Goal: Transaction & Acquisition: Purchase product/service

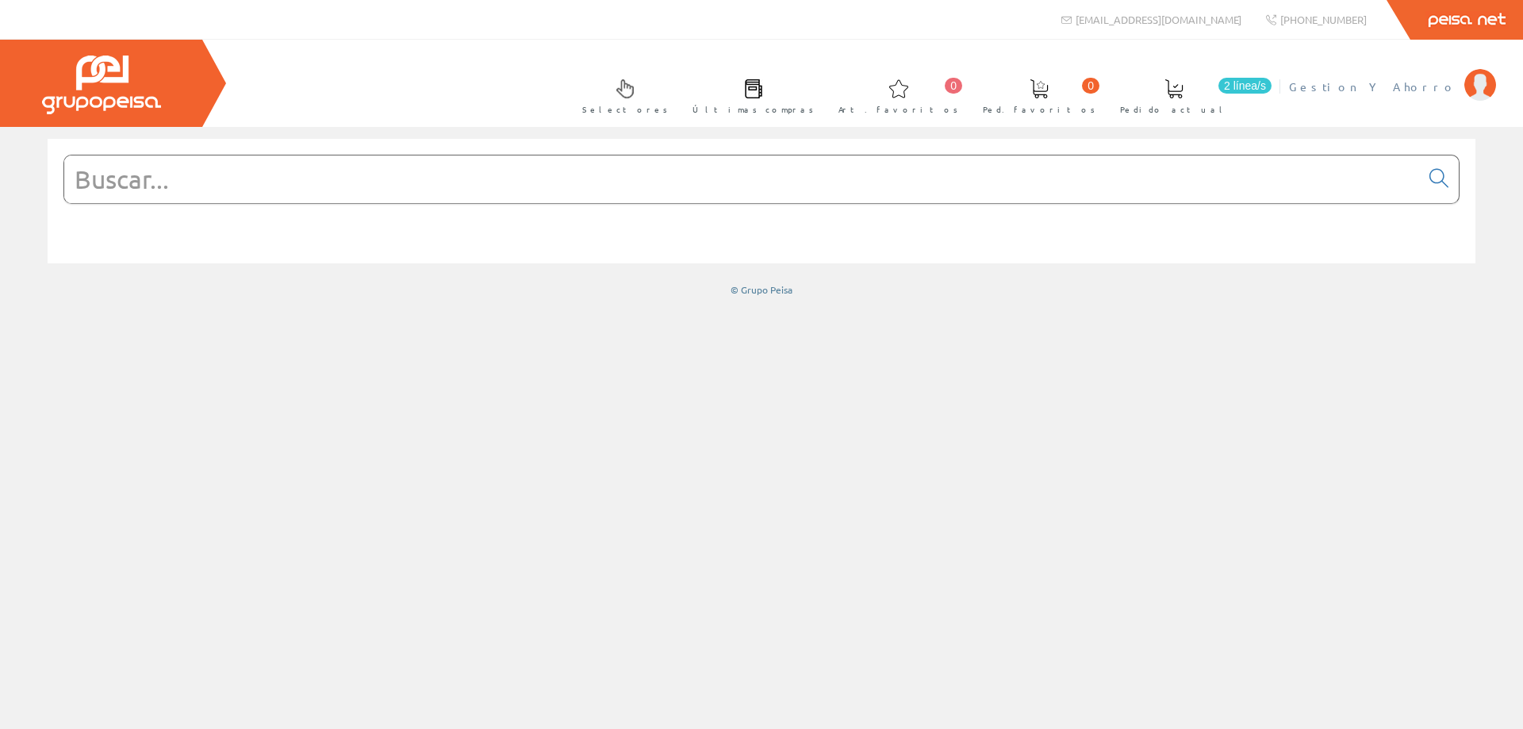
click at [1414, 82] on span "Gestion Y Ahorro" at bounding box center [1372, 87] width 167 height 16
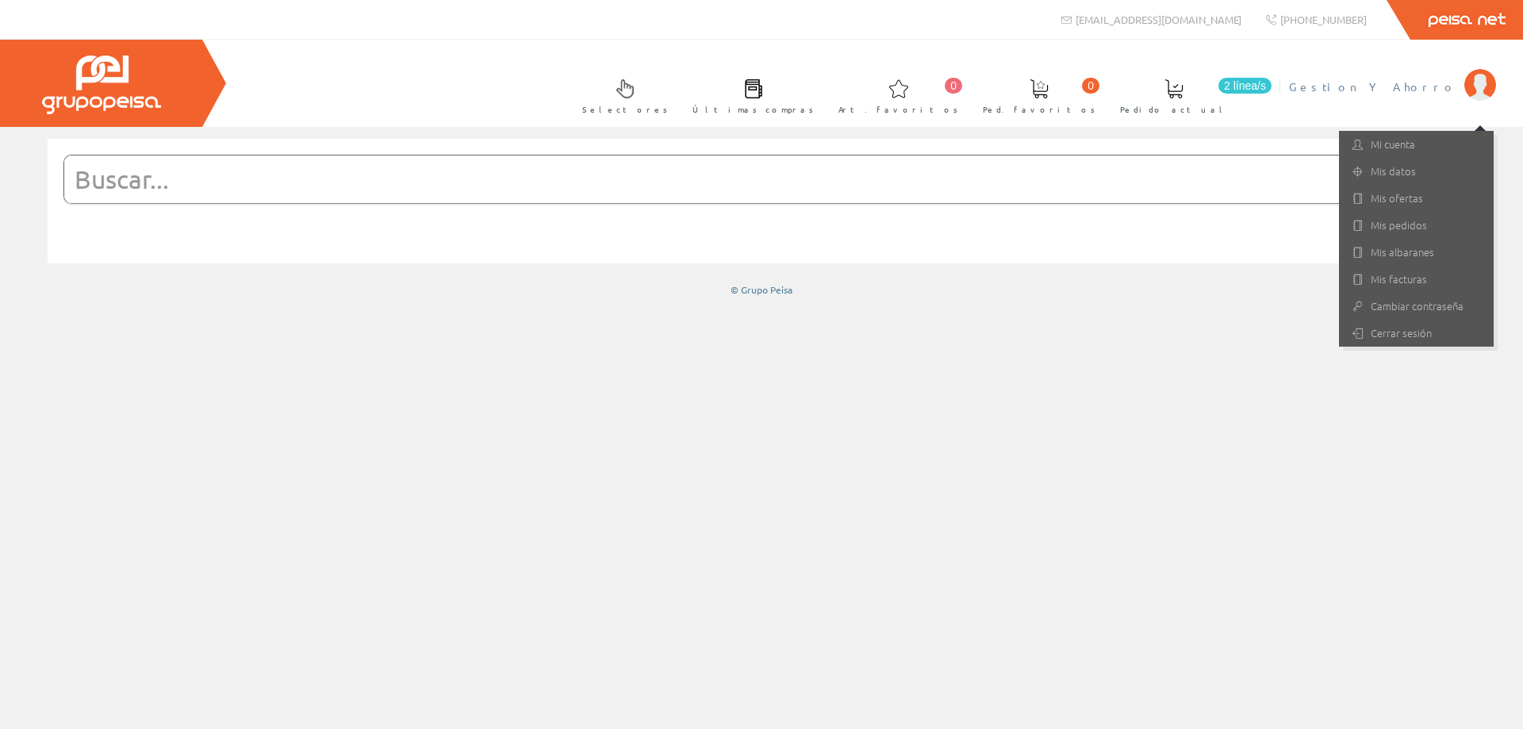
click at [1183, 95] on span at bounding box center [1173, 88] width 19 height 19
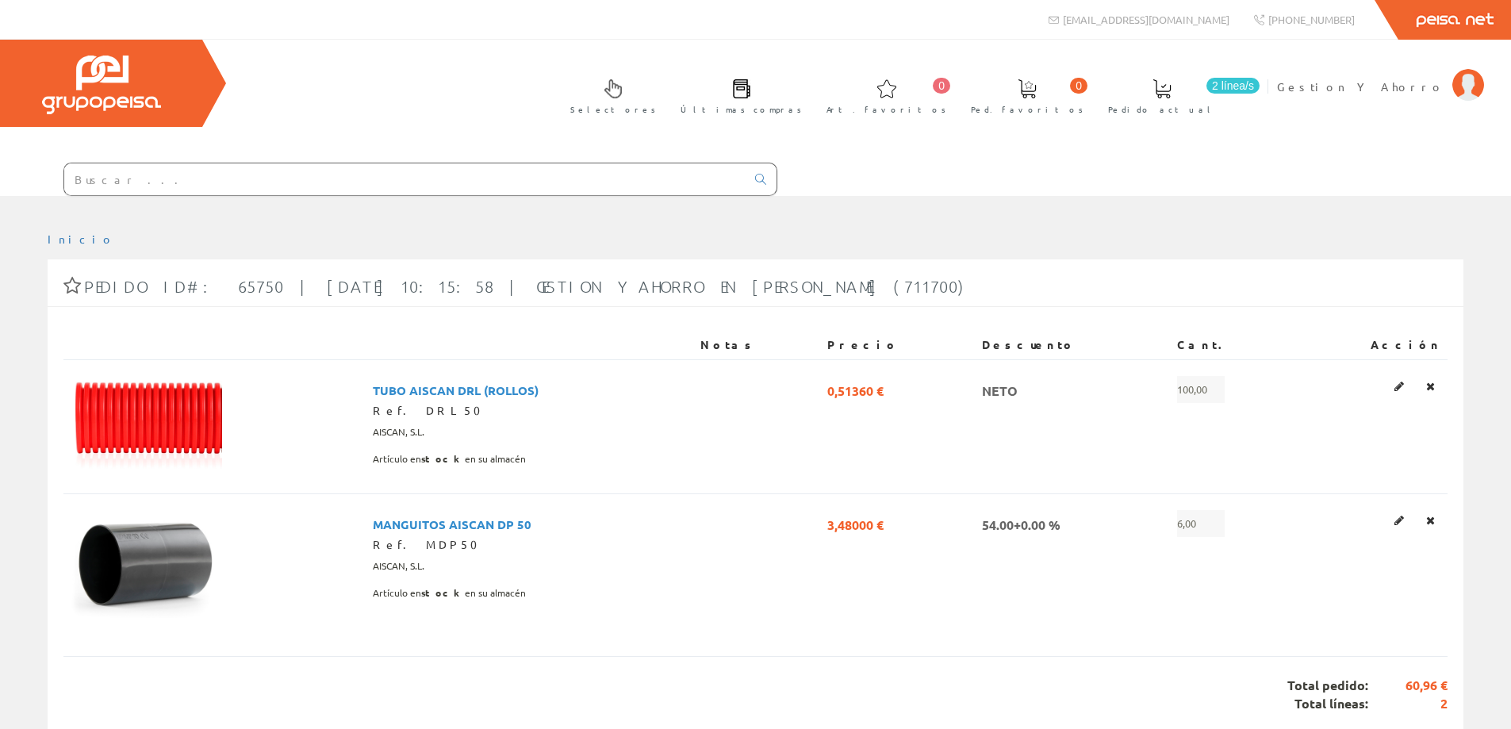
click at [454, 175] on input "text" at bounding box center [404, 179] width 681 height 32
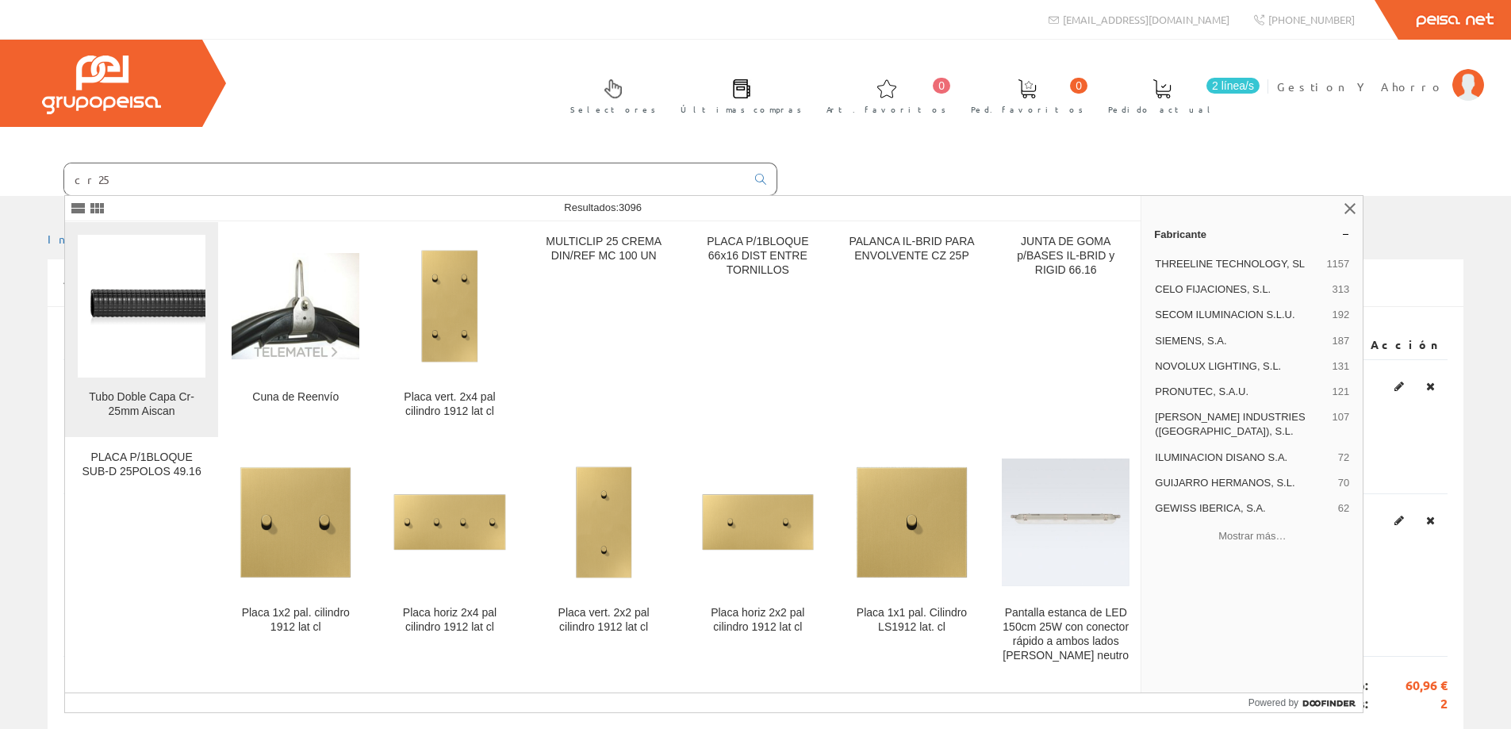
type input "cr25"
click at [149, 309] on img at bounding box center [142, 306] width 128 height 62
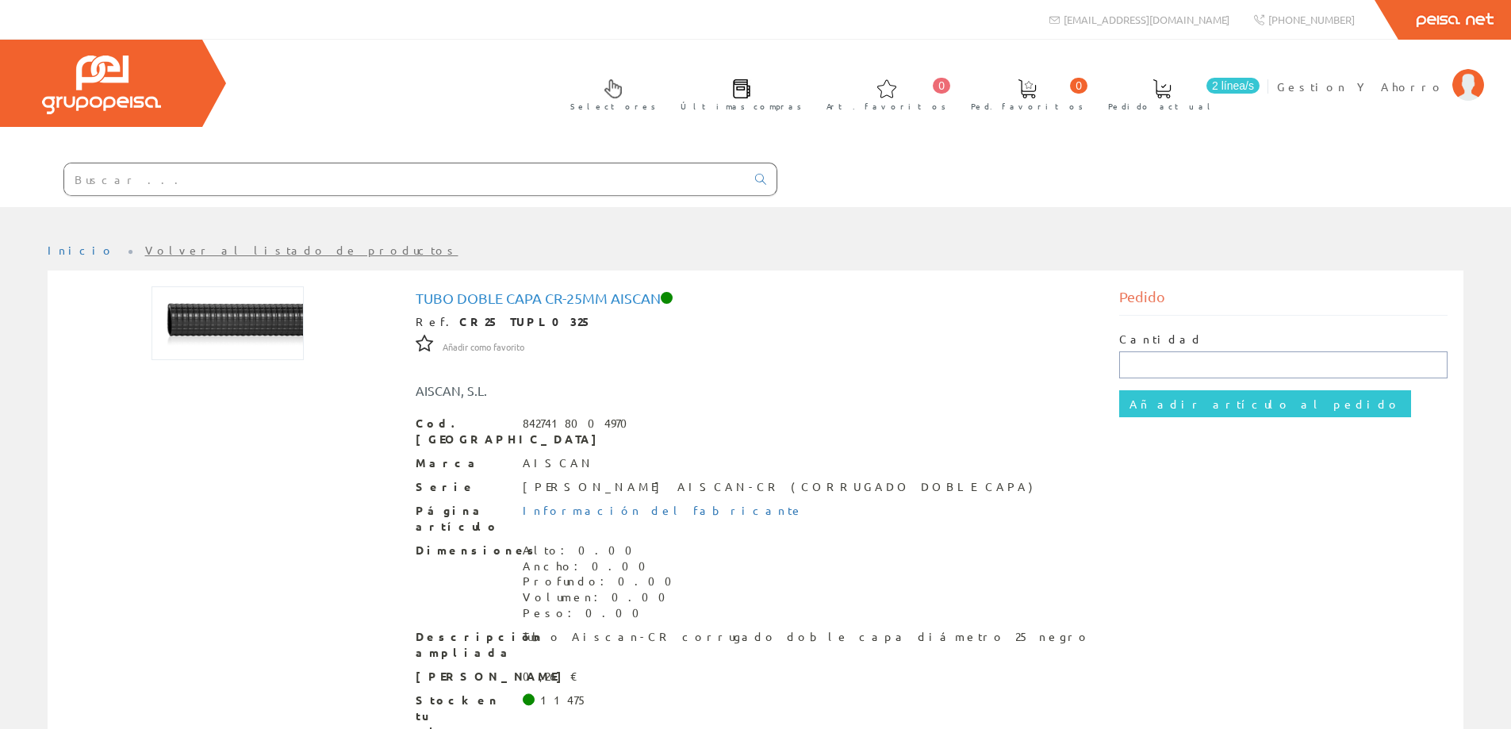
click at [1264, 369] on input "text" at bounding box center [1283, 364] width 328 height 27
type input "300"
click at [1195, 403] on input "Añadir artículo al pedido" at bounding box center [1265, 403] width 292 height 27
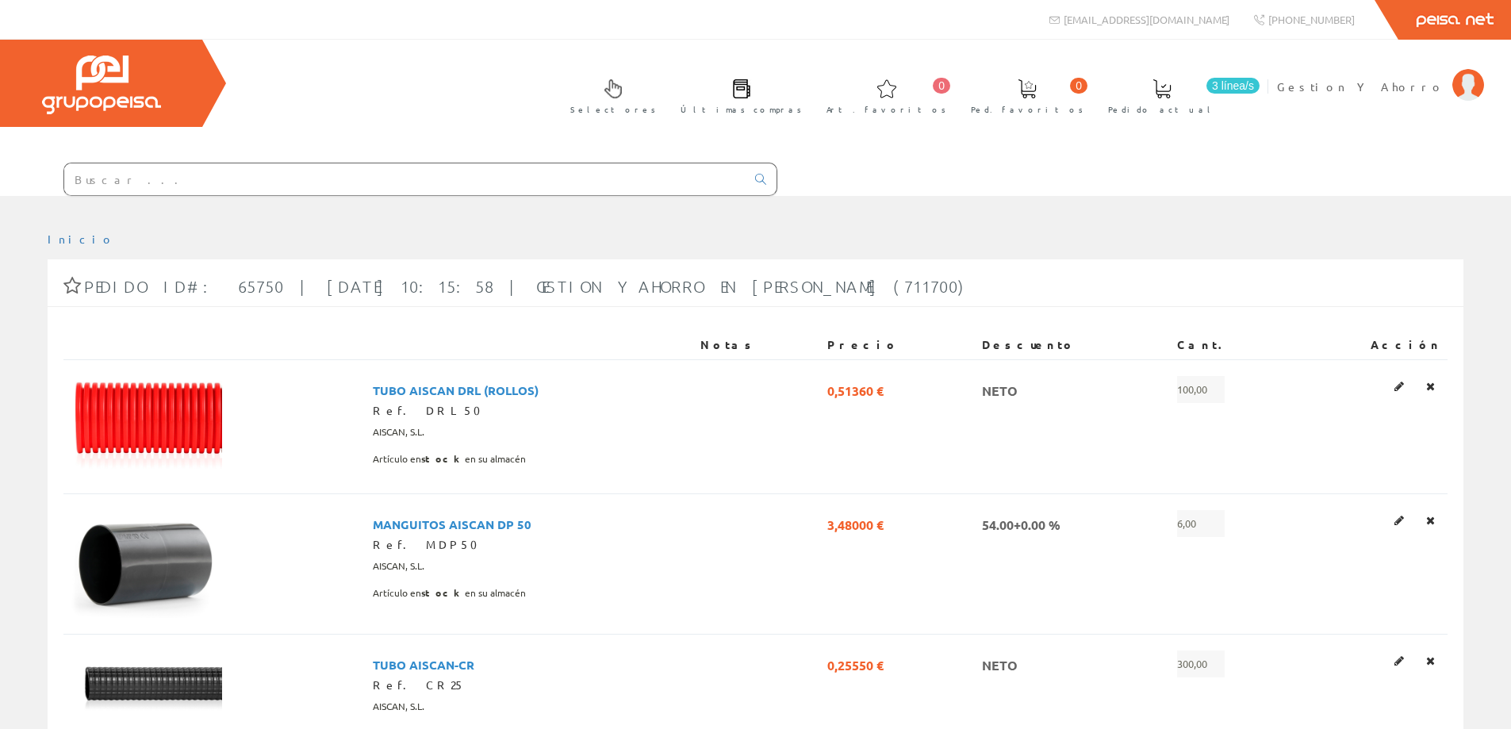
click at [417, 174] on input "text" at bounding box center [404, 179] width 681 height 32
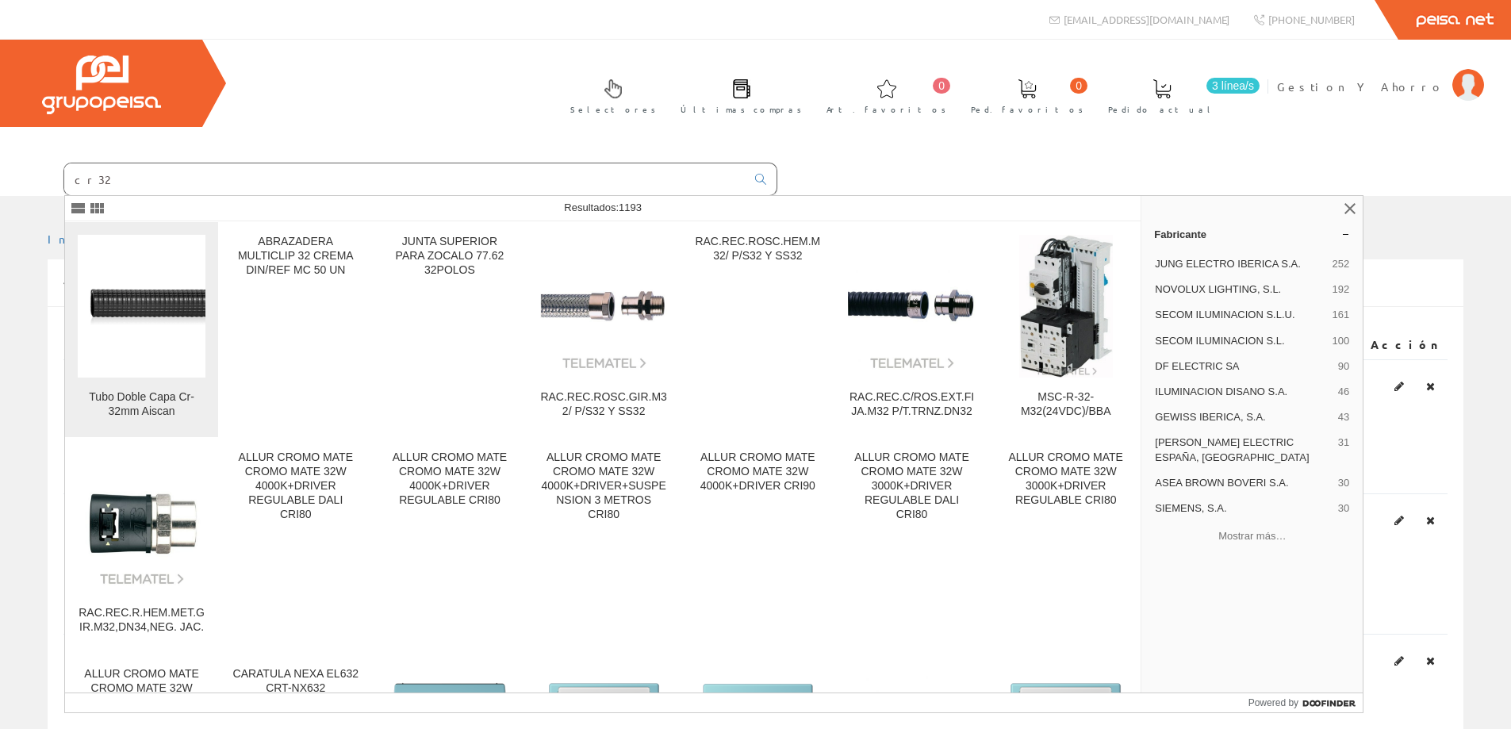
type input "cr32"
click at [165, 302] on img at bounding box center [142, 306] width 128 height 62
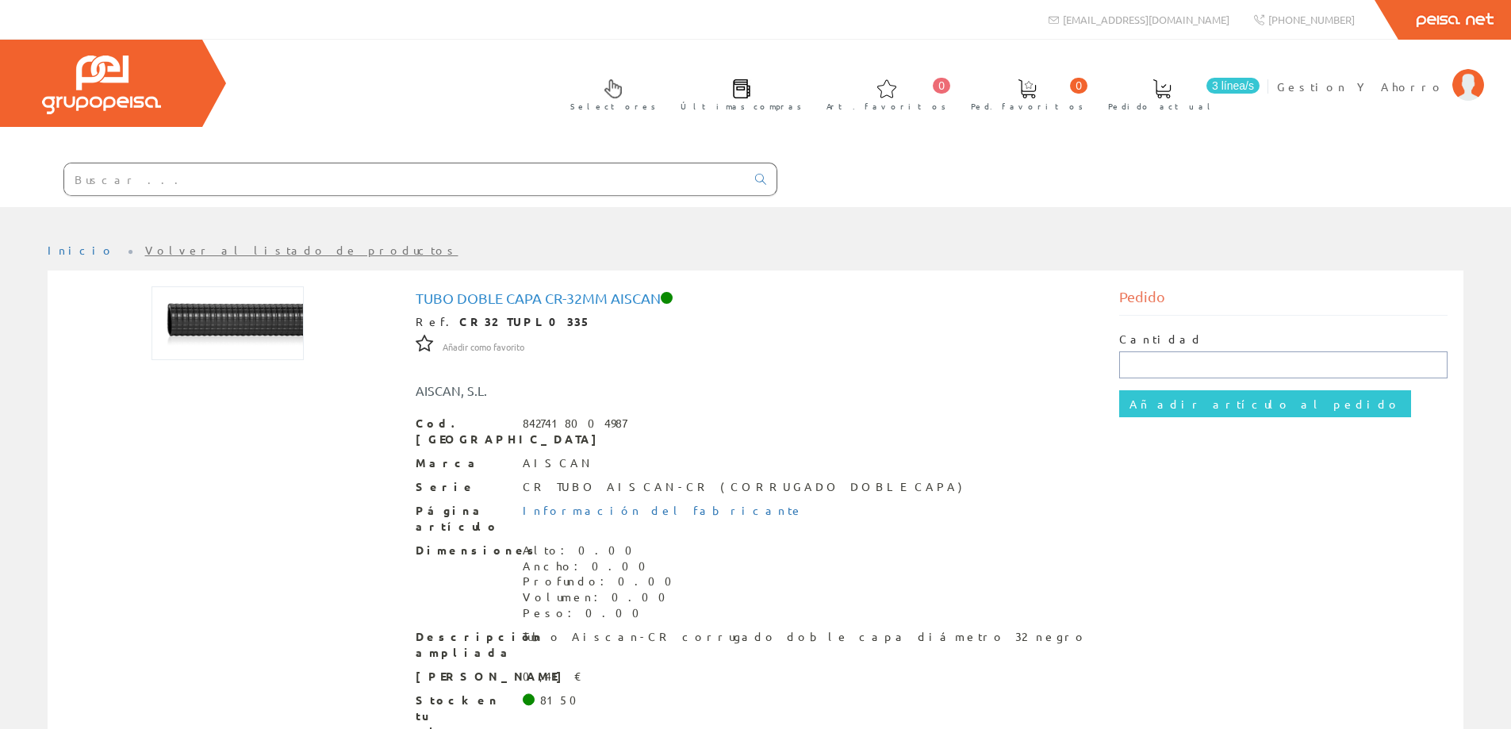
click at [1153, 360] on input "text" at bounding box center [1283, 364] width 328 height 27
type input "200"
click at [1153, 399] on input "Añadir artículo al pedido" at bounding box center [1265, 403] width 292 height 27
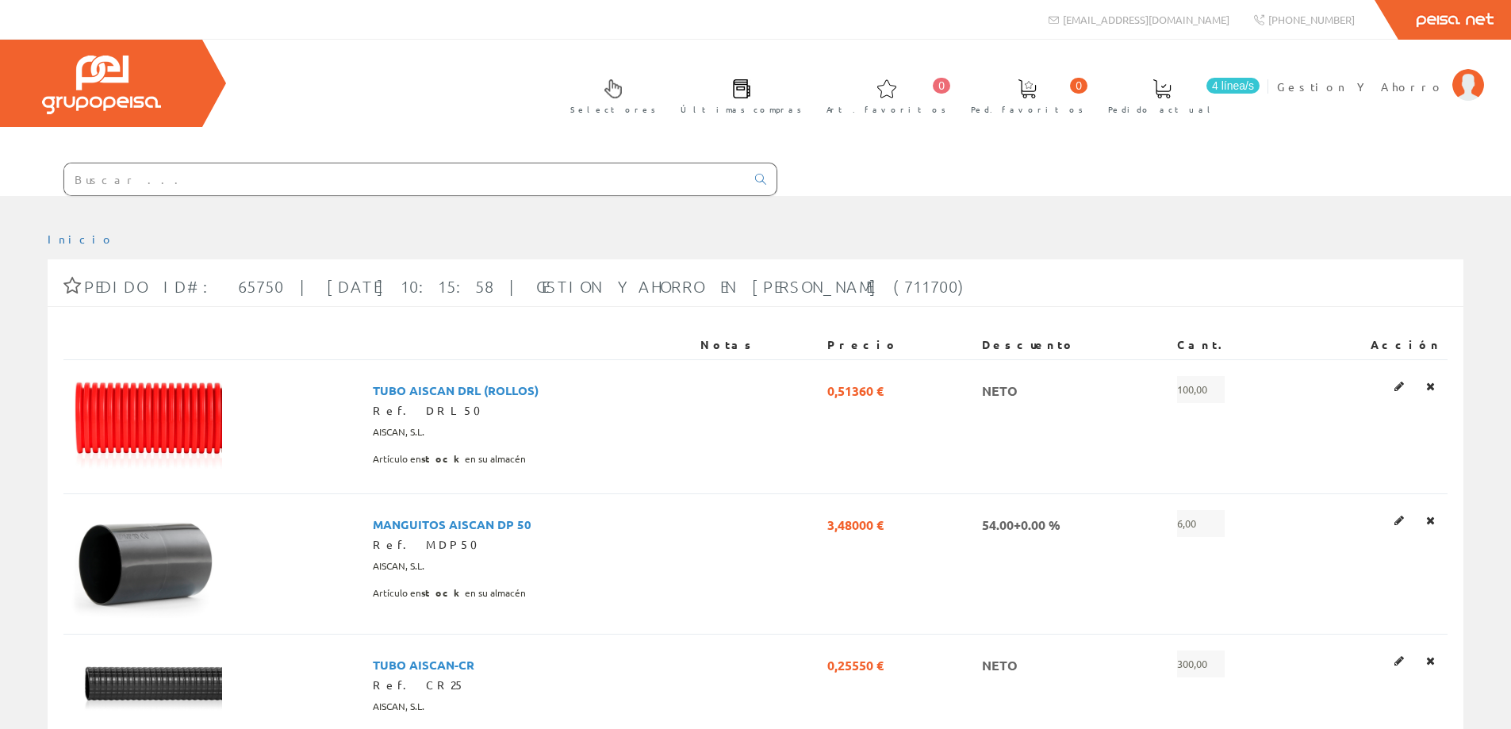
click at [545, 182] on input "text" at bounding box center [404, 179] width 681 height 32
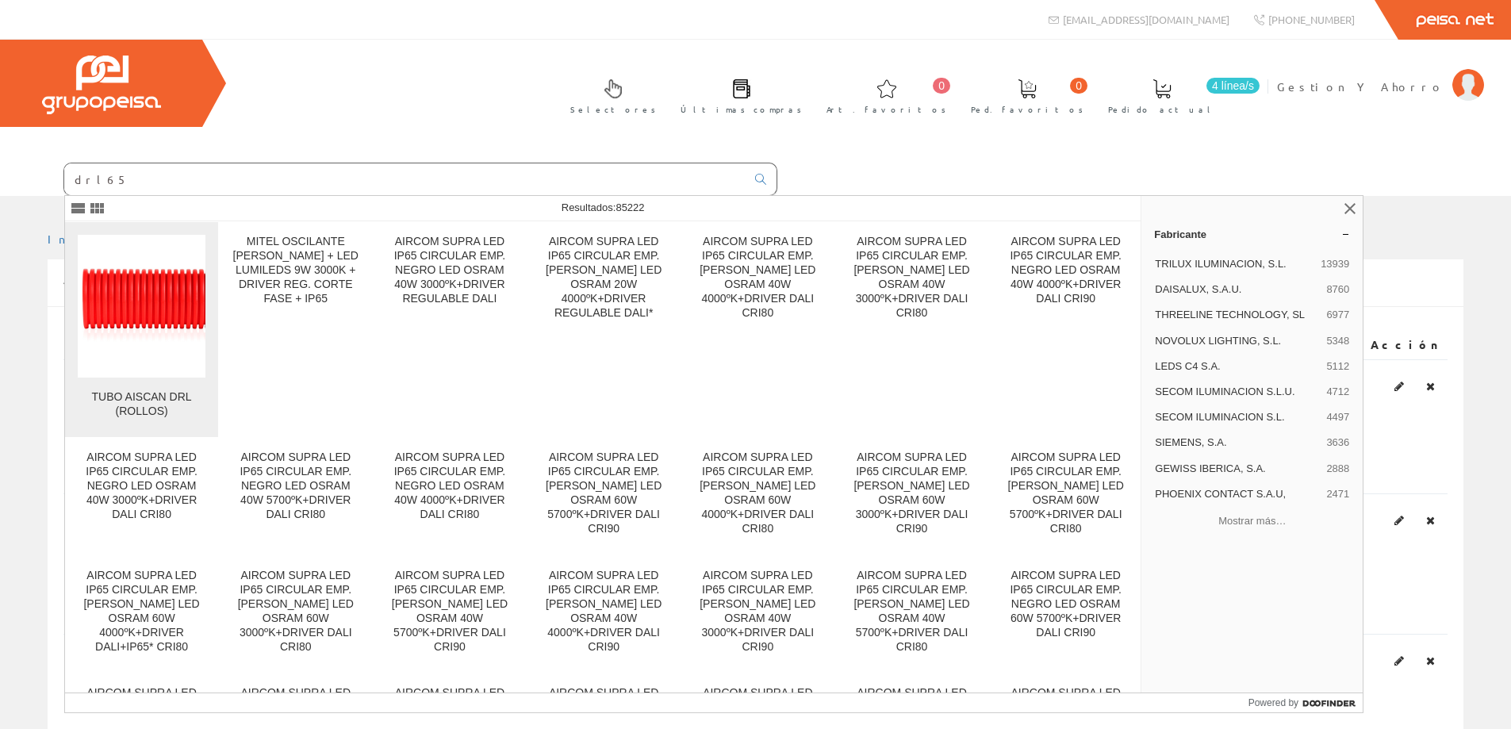
type input "drl65"
click at [140, 308] on img at bounding box center [142, 305] width 128 height 85
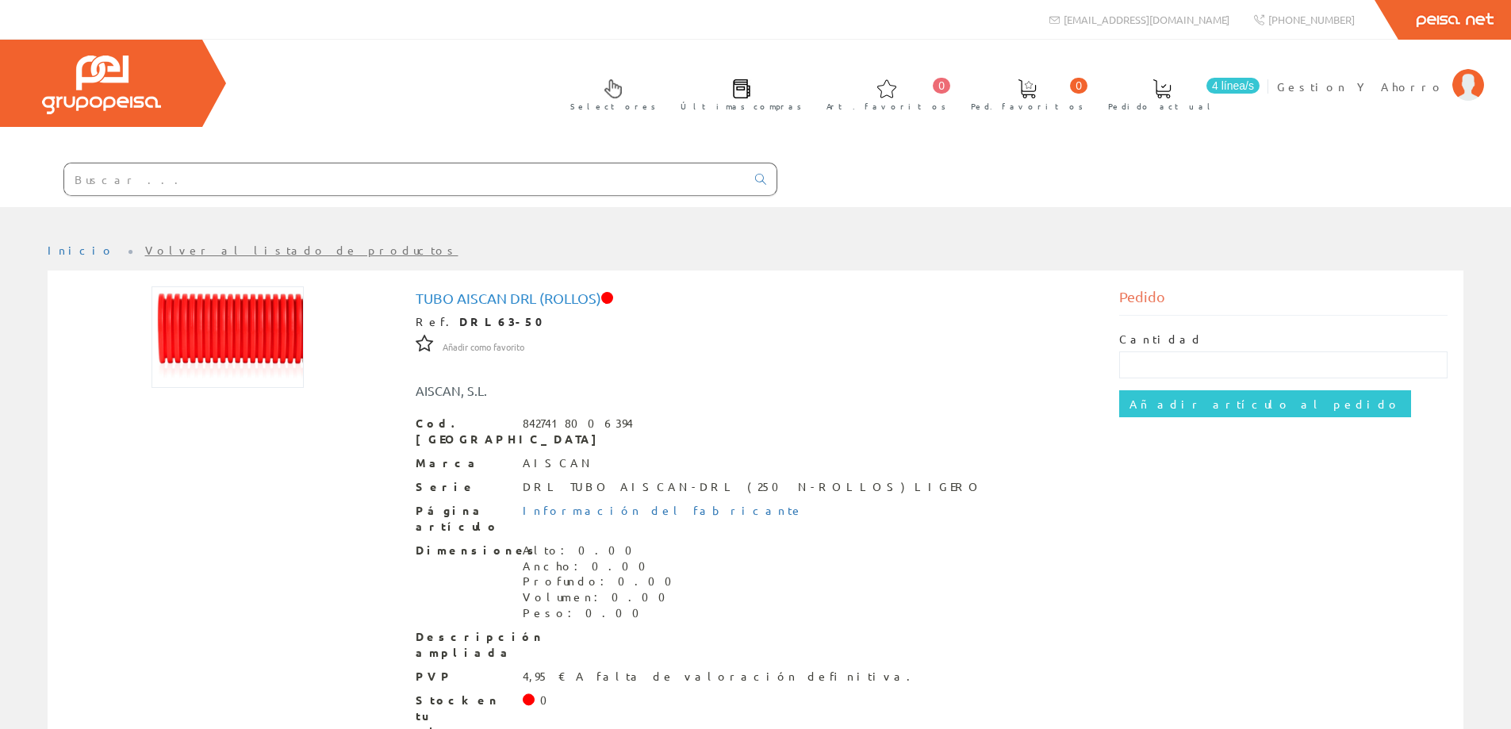
click at [230, 182] on input "text" at bounding box center [404, 179] width 681 height 32
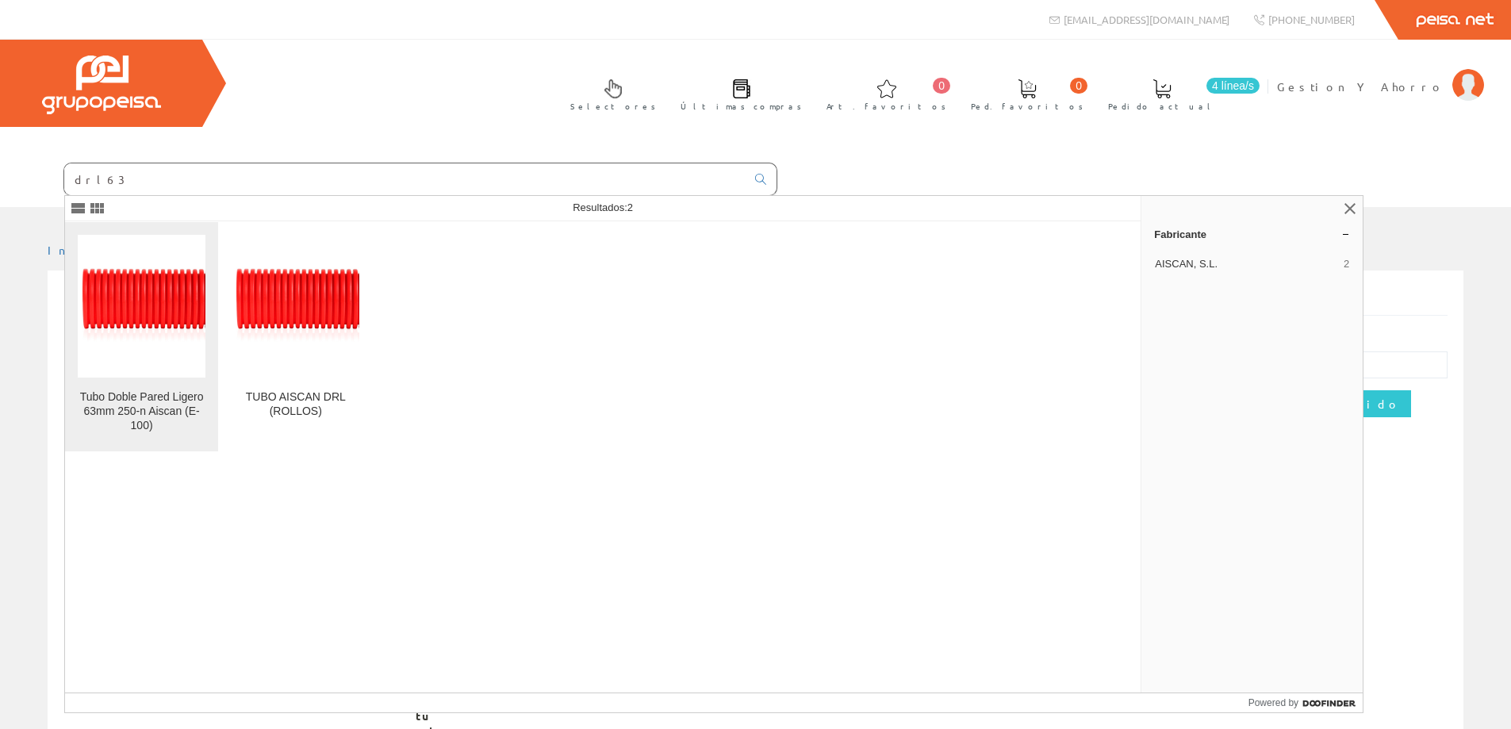
type input "drl63"
click at [157, 305] on img at bounding box center [142, 305] width 128 height 85
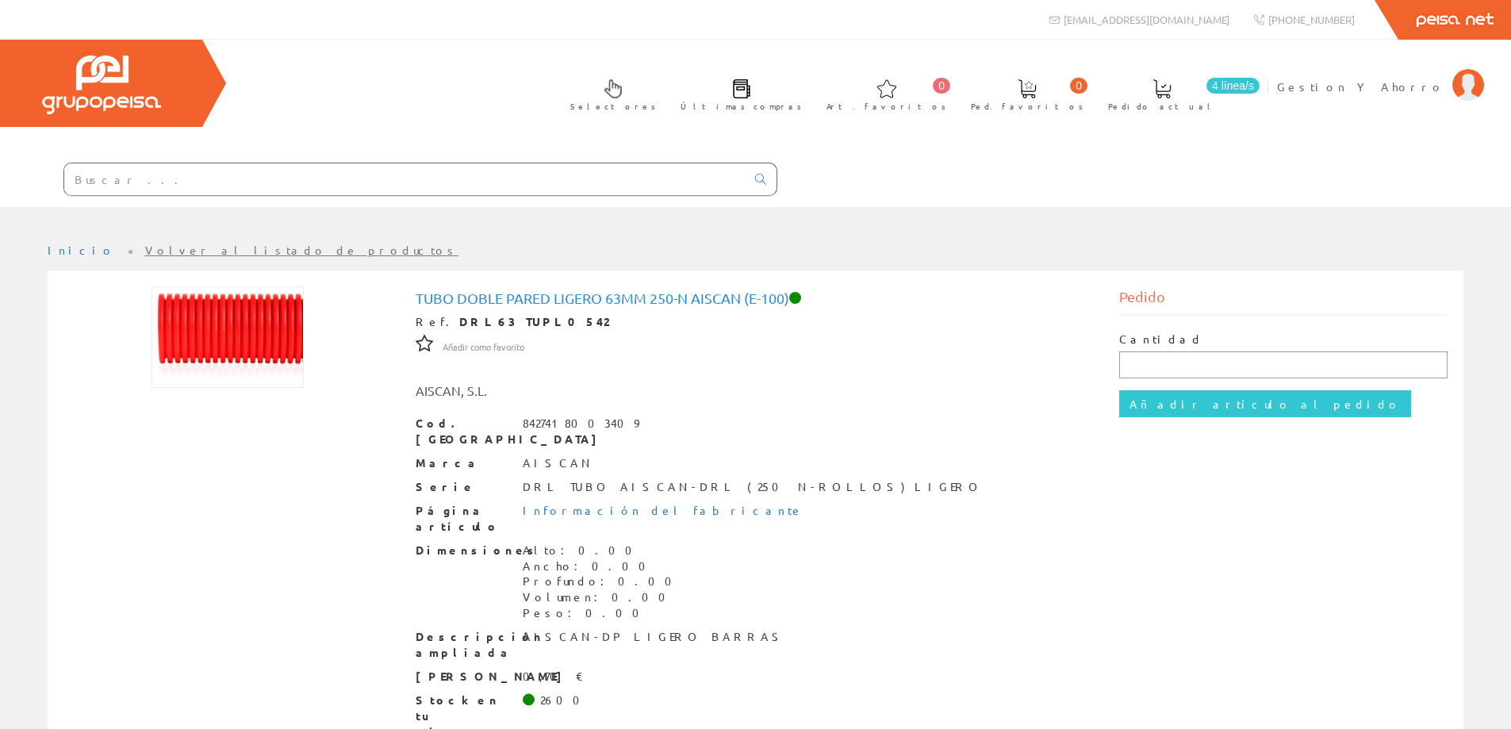
click at [1159, 363] on input "text" at bounding box center [1283, 364] width 328 height 27
type input "100"
click at [1153, 404] on input "Añadir artículo al pedido" at bounding box center [1265, 403] width 292 height 27
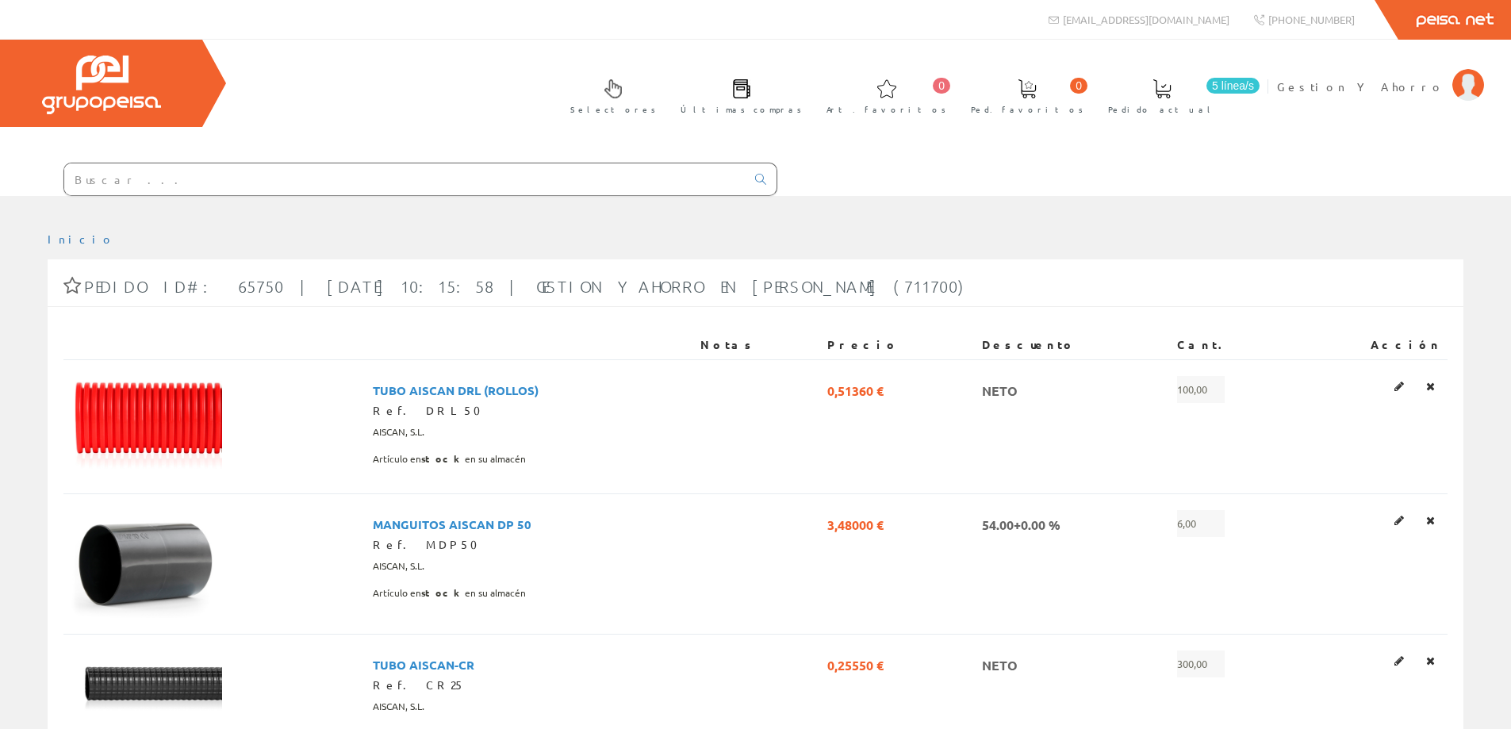
click at [496, 184] on input "text" at bounding box center [404, 179] width 681 height 32
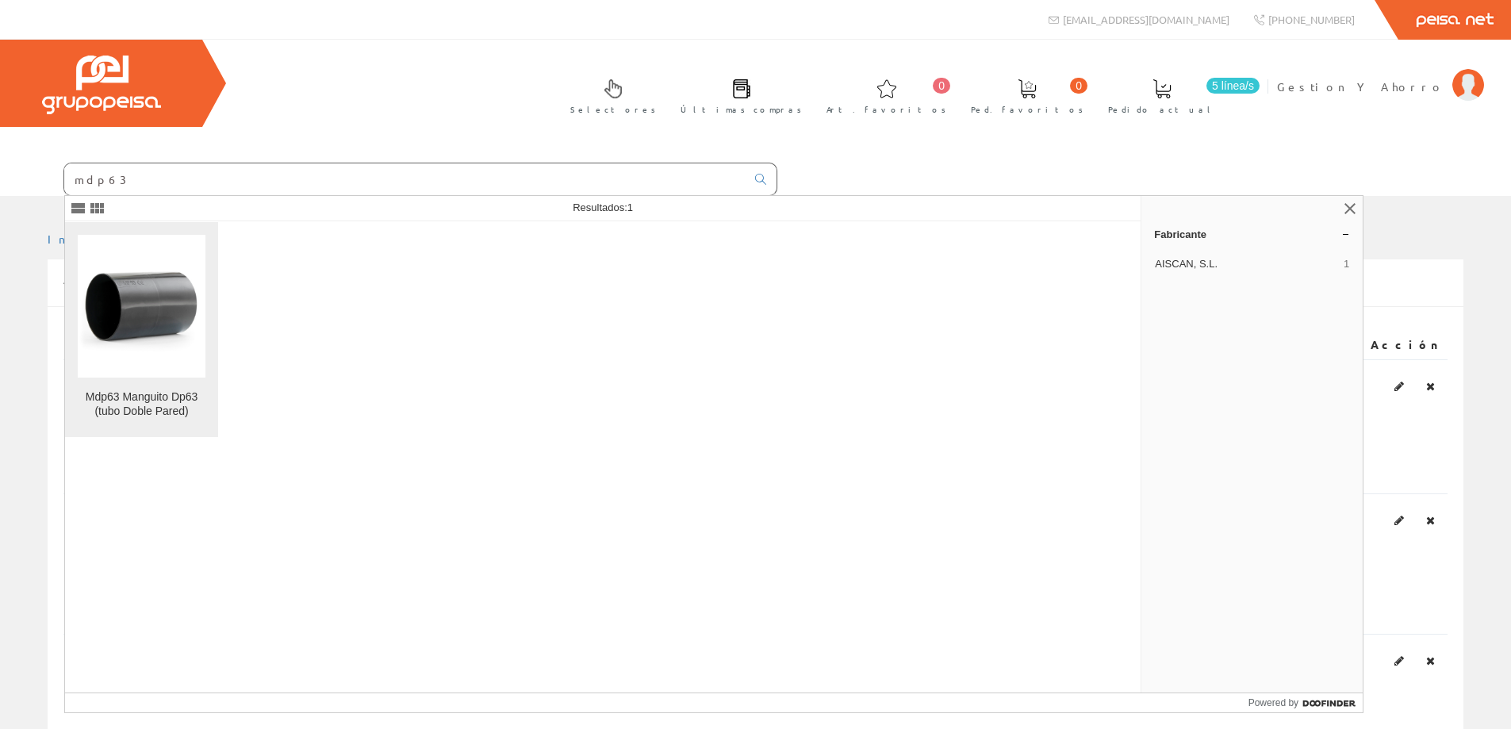
type input "mdp63"
click at [129, 326] on img at bounding box center [142, 306] width 128 height 90
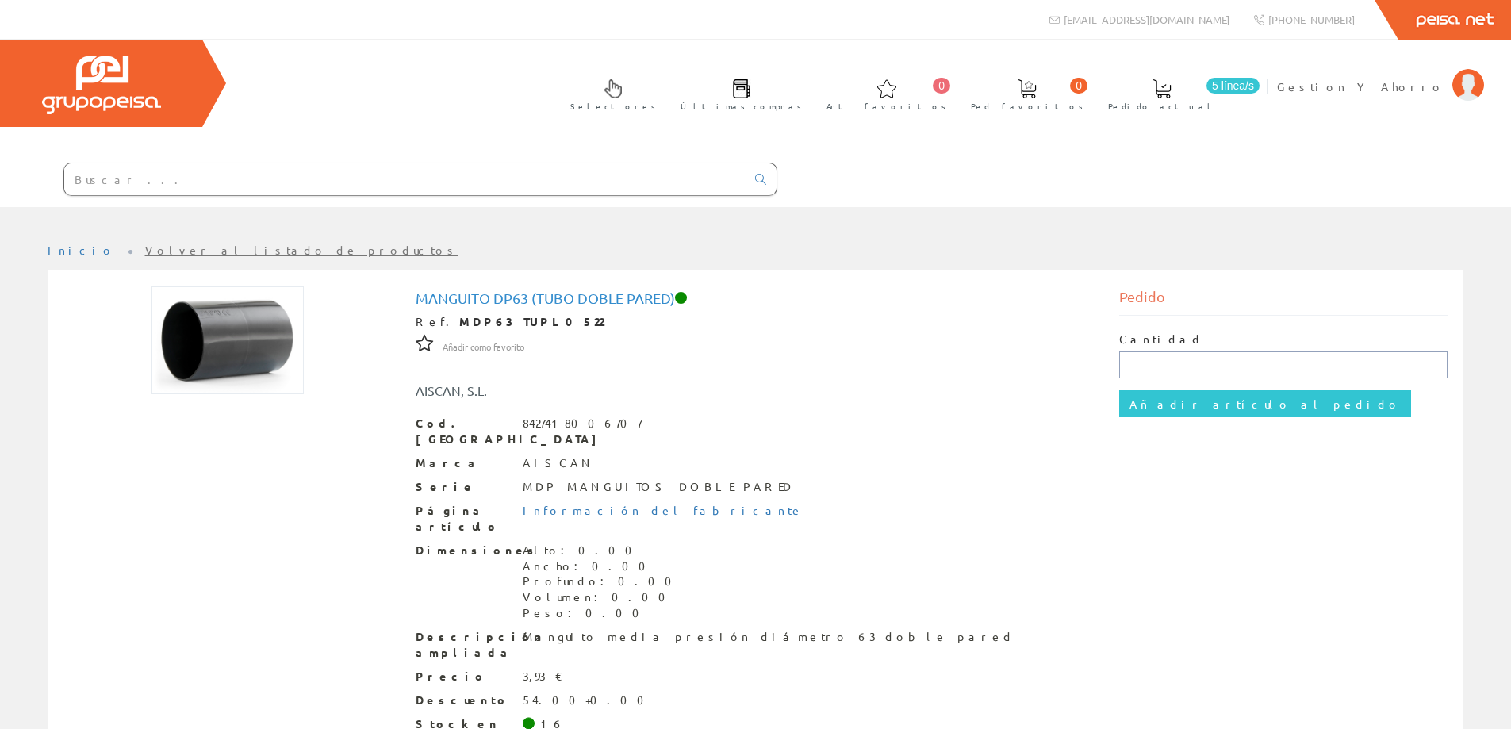
click at [1167, 356] on input "text" at bounding box center [1283, 364] width 328 height 27
click at [1260, 84] on span "5 línea/s" at bounding box center [1232, 86] width 53 height 16
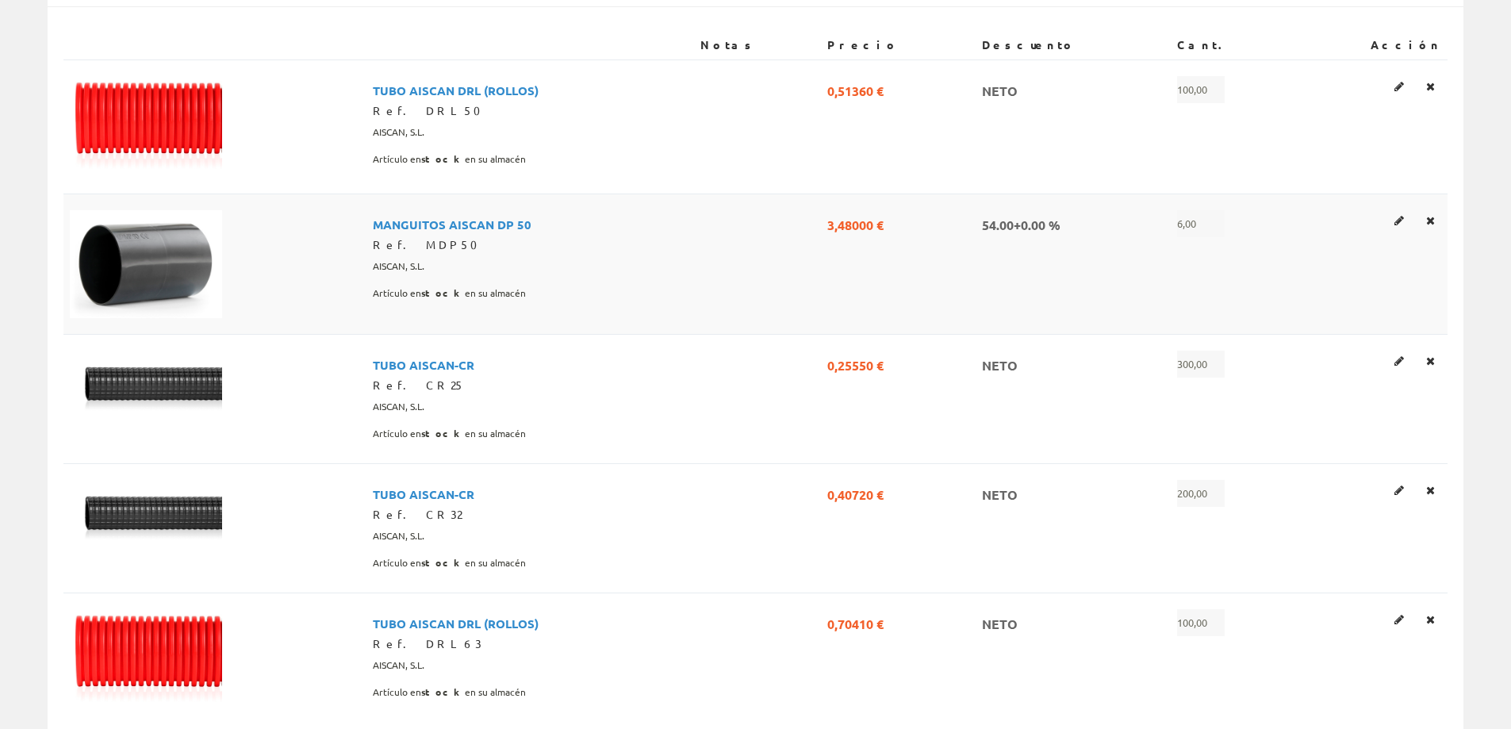
scroll to position [529, 0]
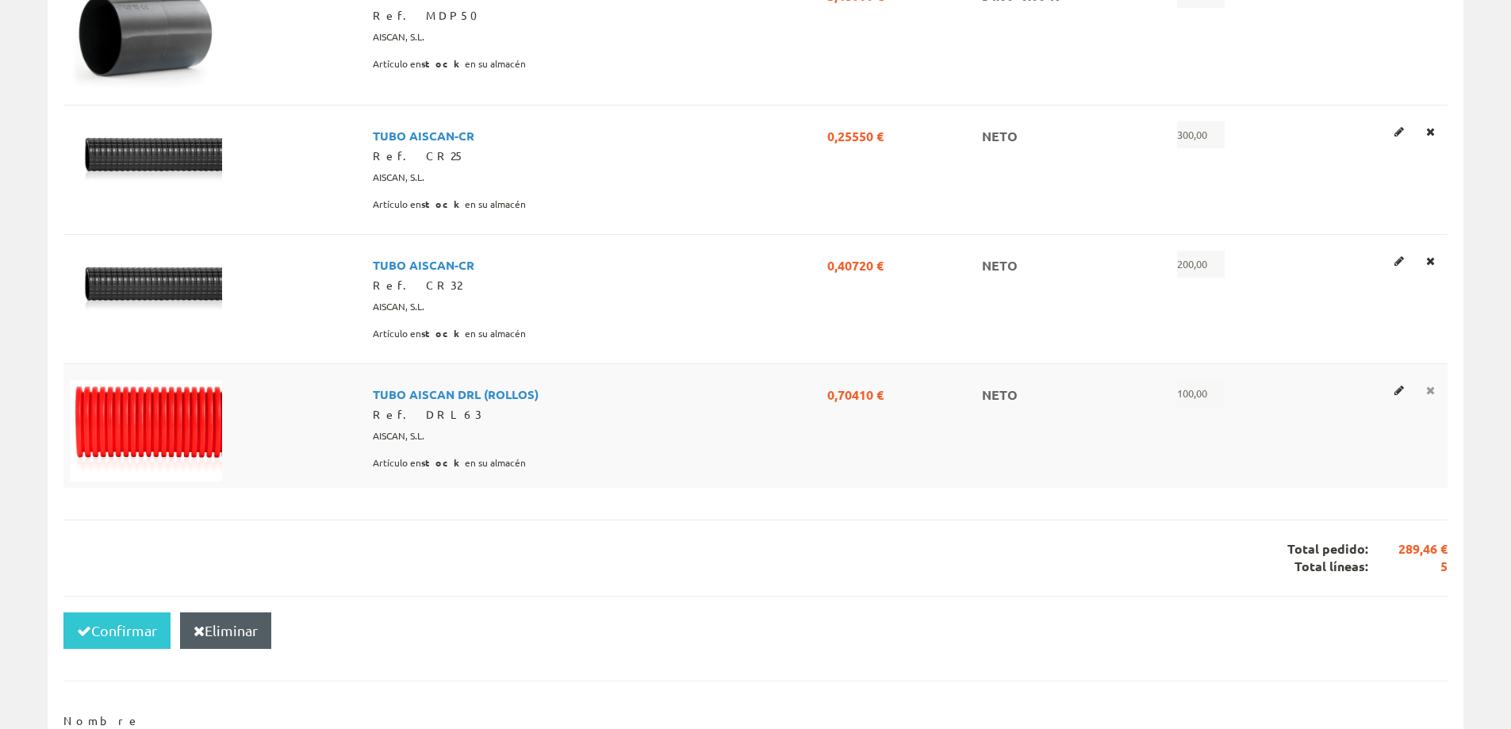
click at [1432, 388] on icon at bounding box center [1430, 390] width 9 height 11
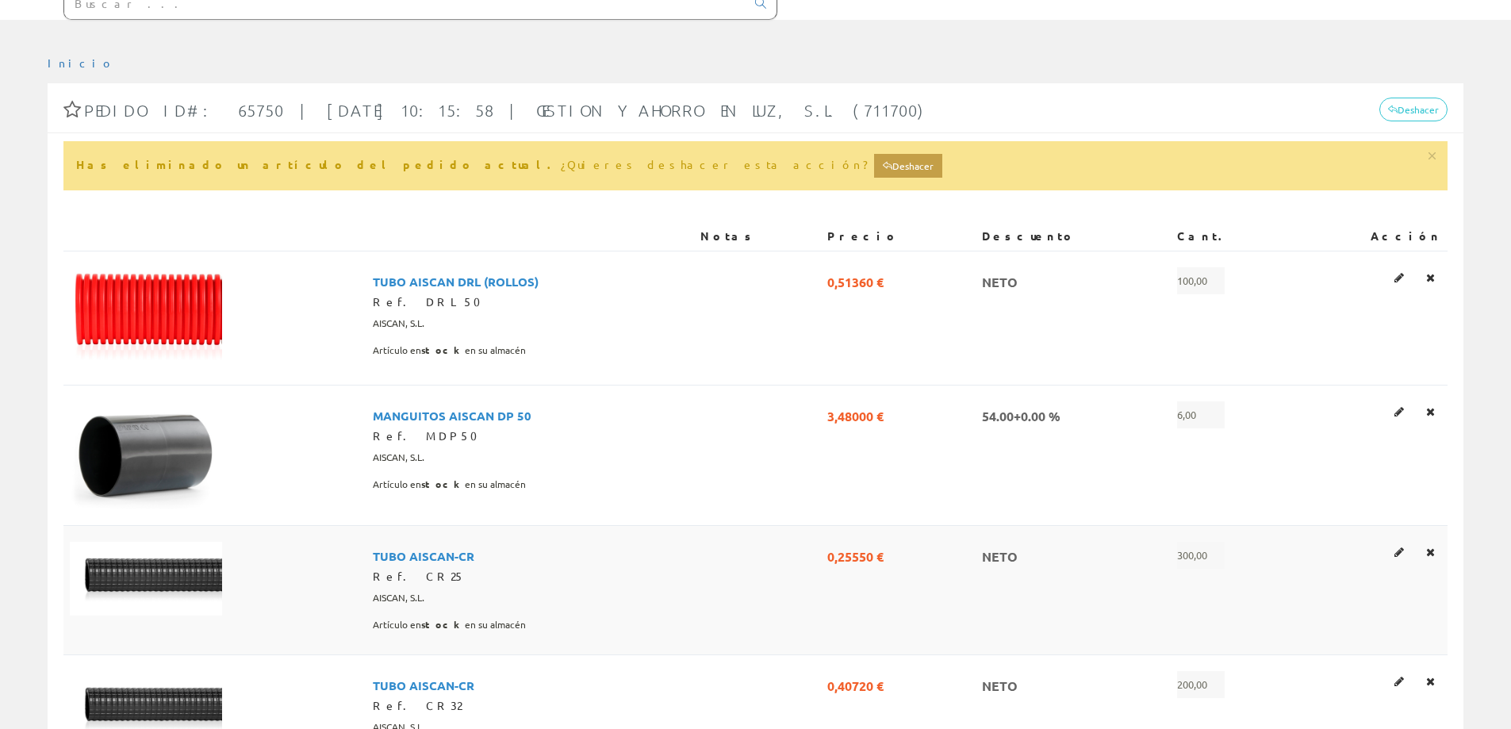
scroll to position [264, 0]
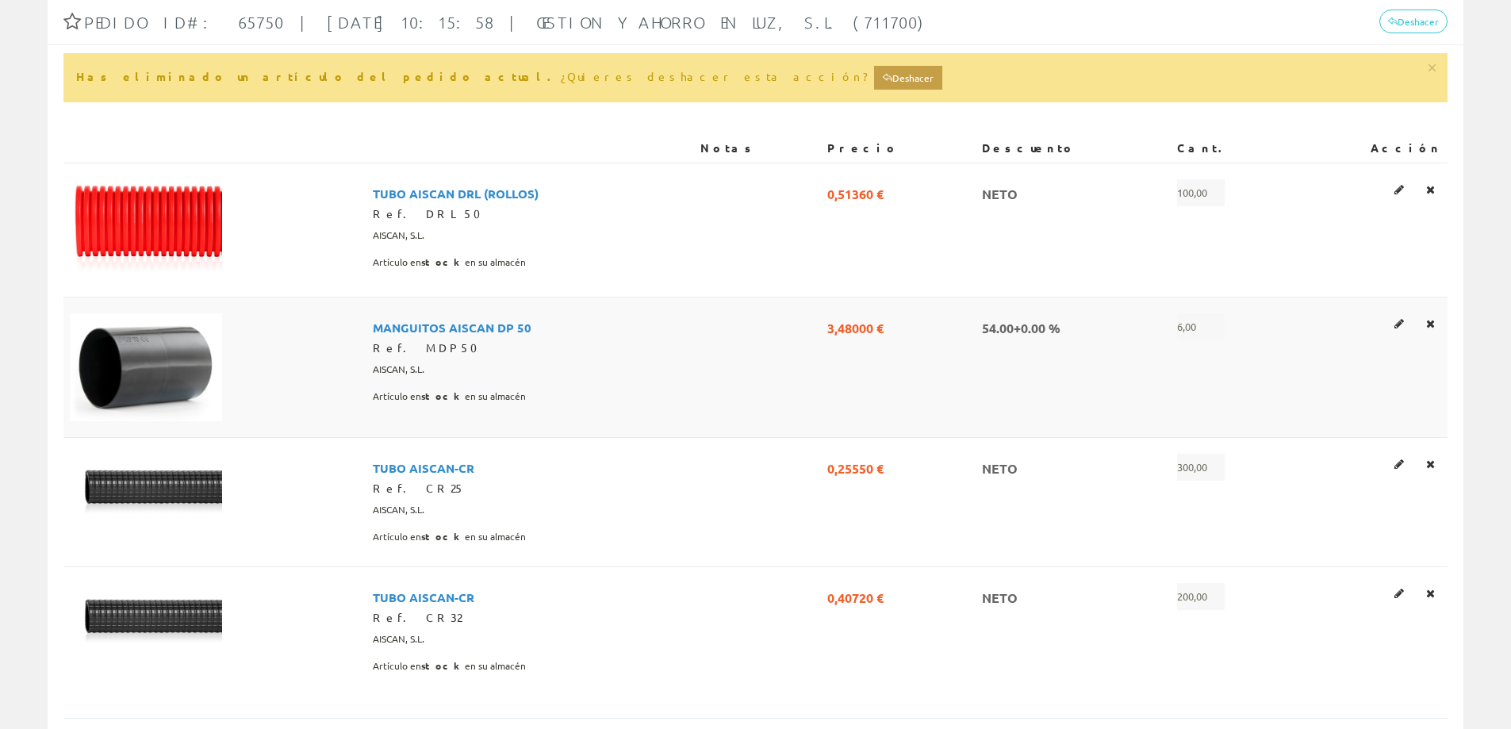
click at [1217, 328] on span "6,00" at bounding box center [1201, 326] width 48 height 27
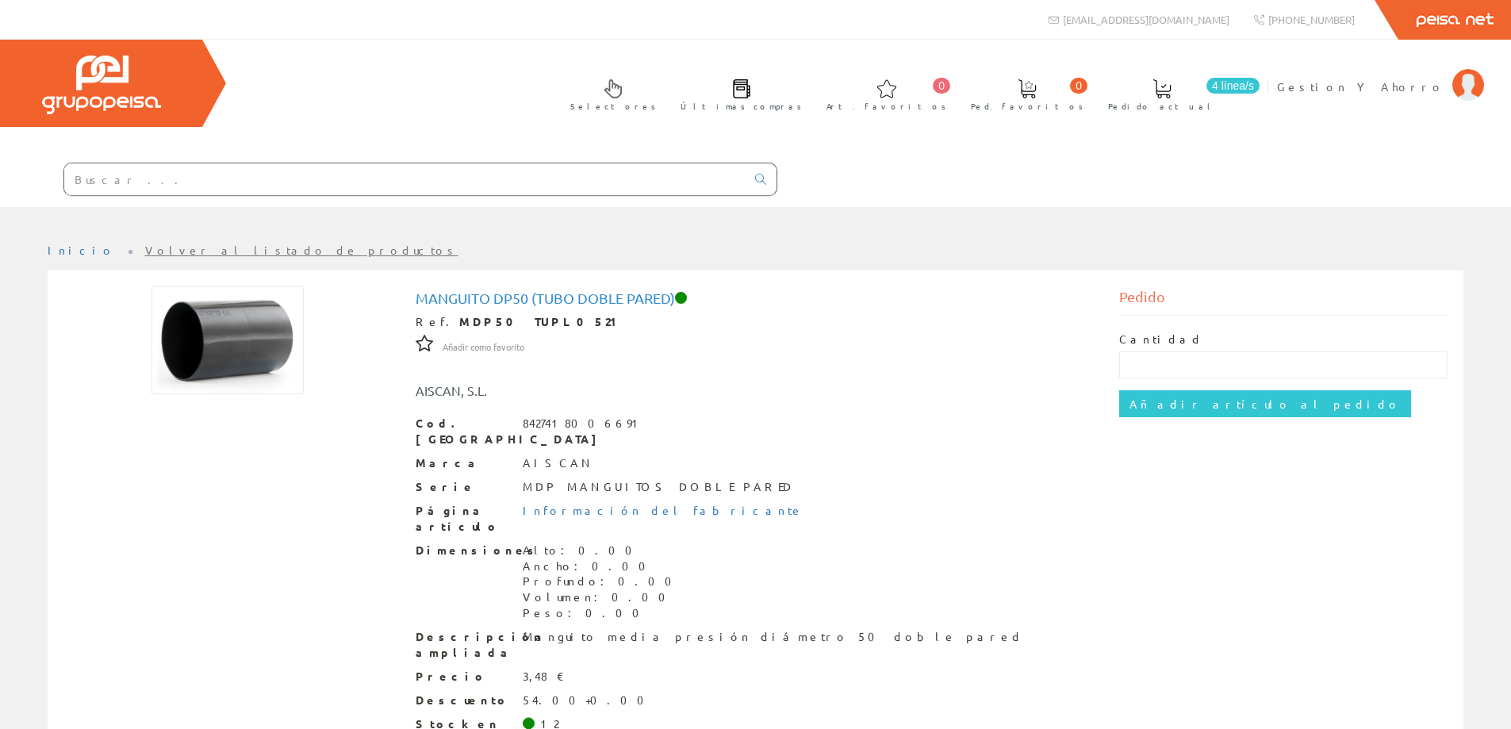
click at [1260, 81] on span "4 línea/s" at bounding box center [1232, 86] width 53 height 16
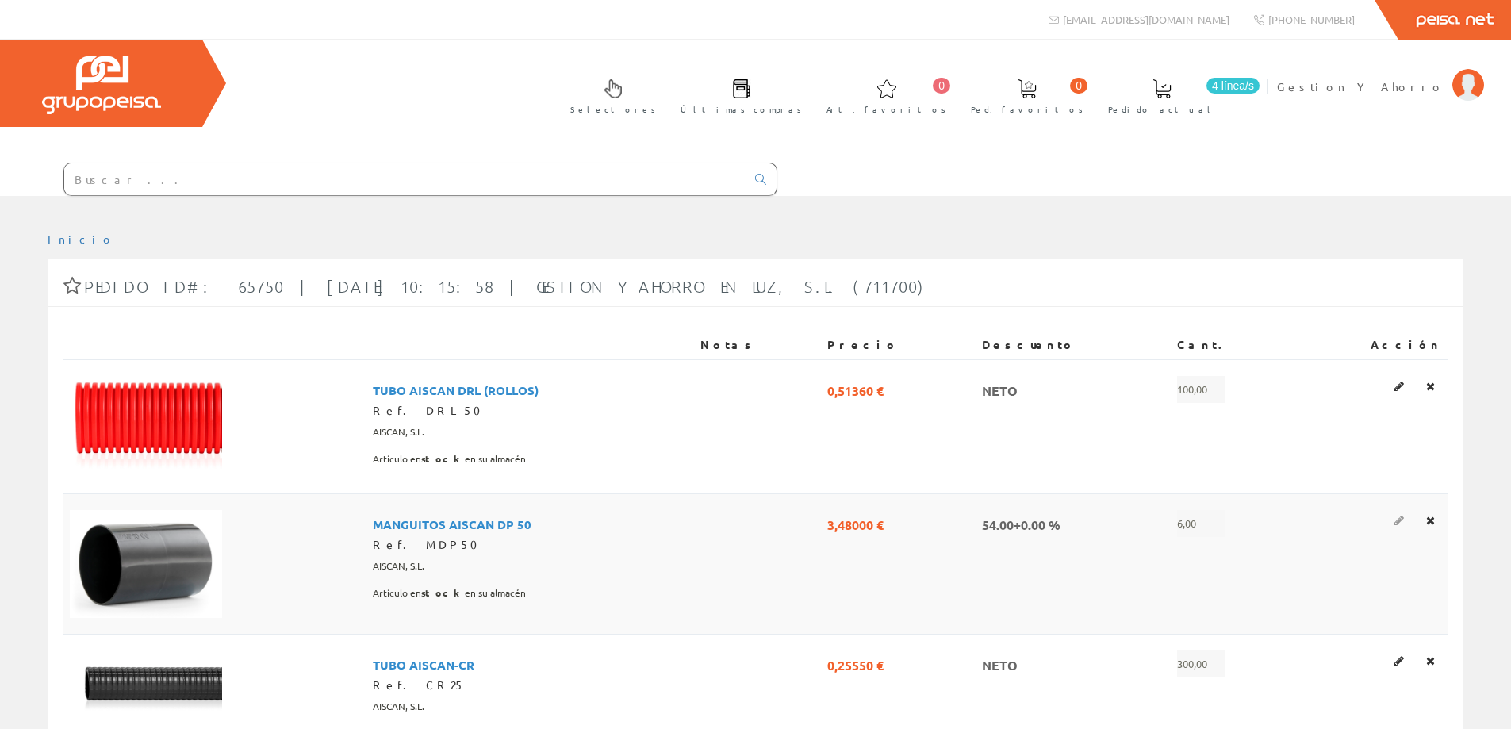
click at [1404, 519] on icon at bounding box center [1399, 520] width 10 height 11
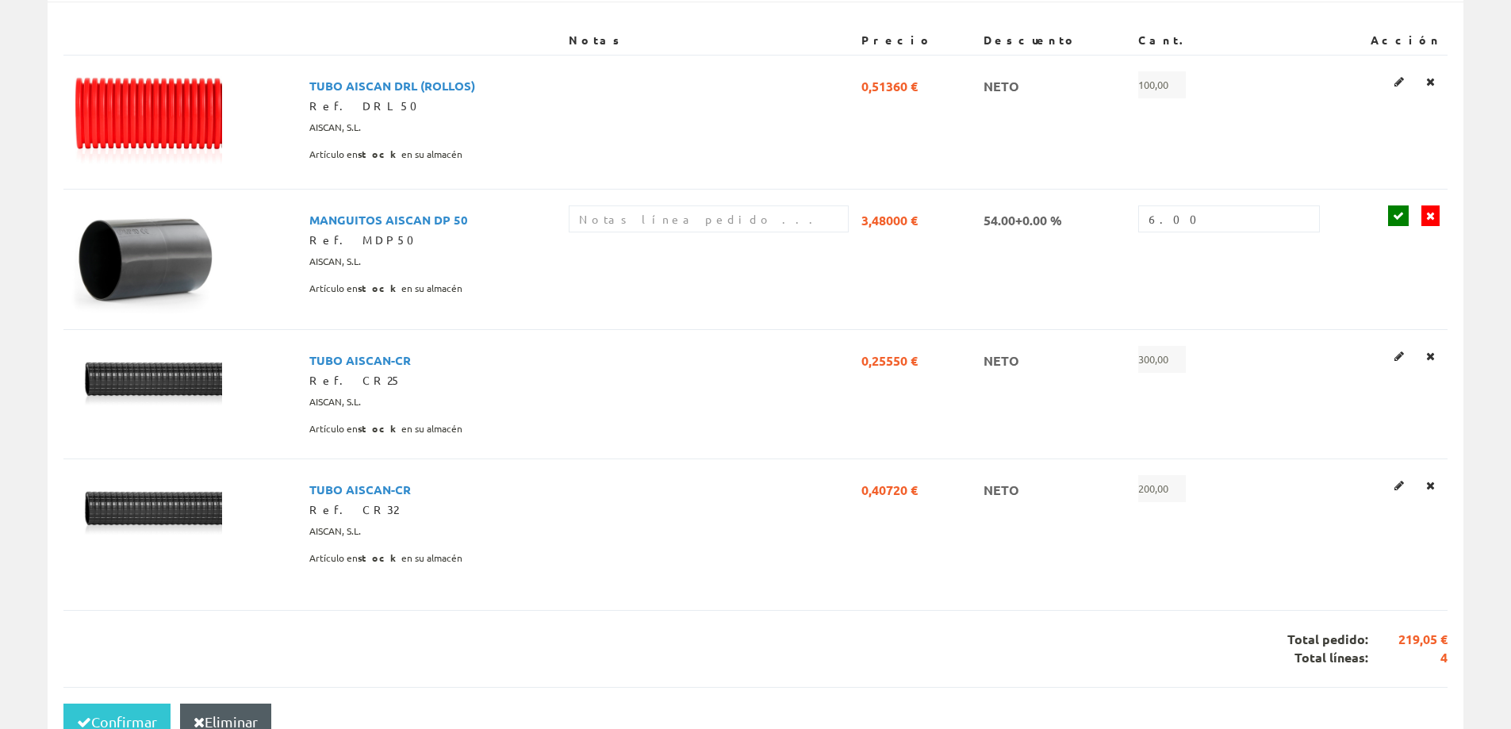
scroll to position [292, 0]
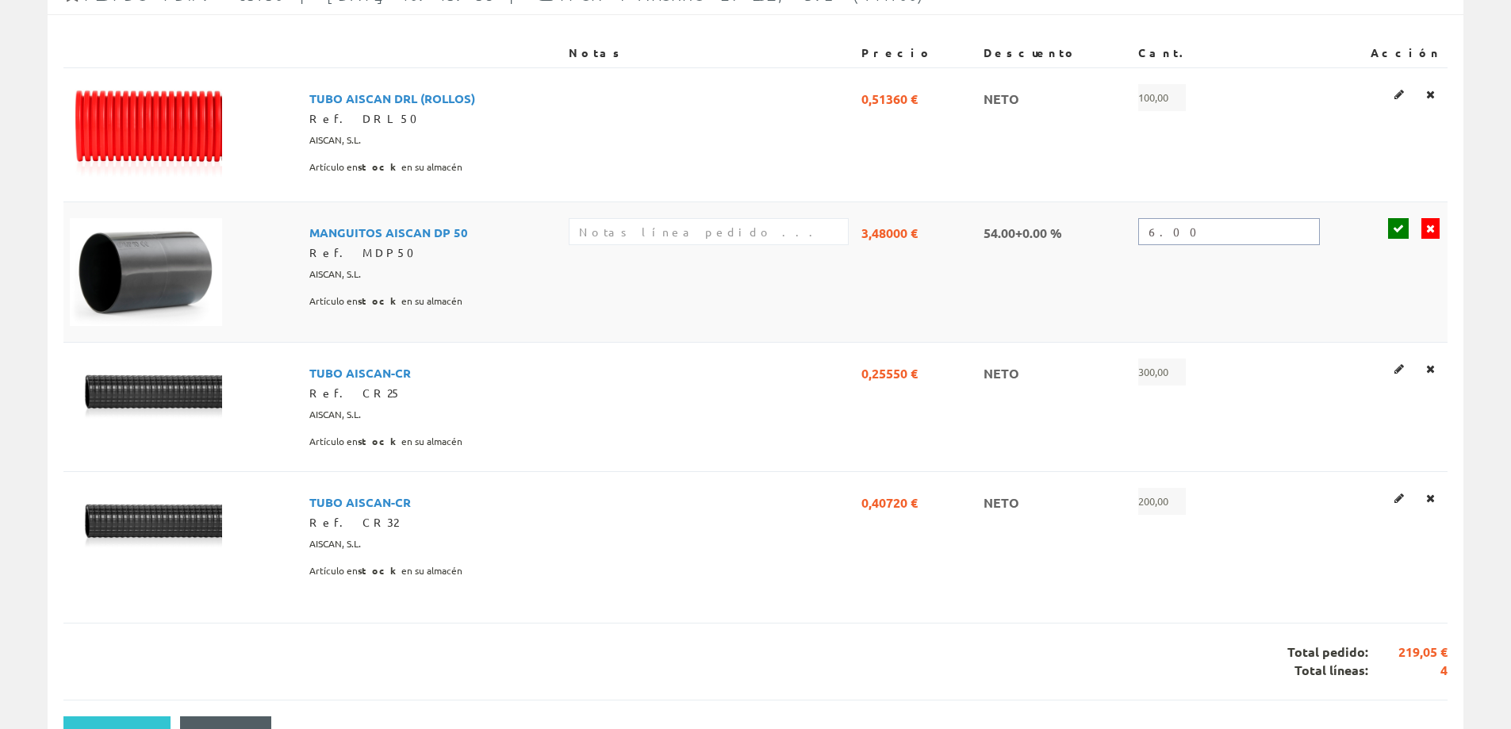
drag, startPoint x: 1203, startPoint y: 228, endPoint x: 1090, endPoint y: 231, distance: 112.7
click at [1090, 231] on tr "MANGUITOS AISCAN DP 50 Ref. MDP50 AISCAN, S.L. Artículo en stock en su almacén …" at bounding box center [755, 271] width 1384 height 140
type input "10"
click at [1404, 225] on icon at bounding box center [1398, 228] width 11 height 11
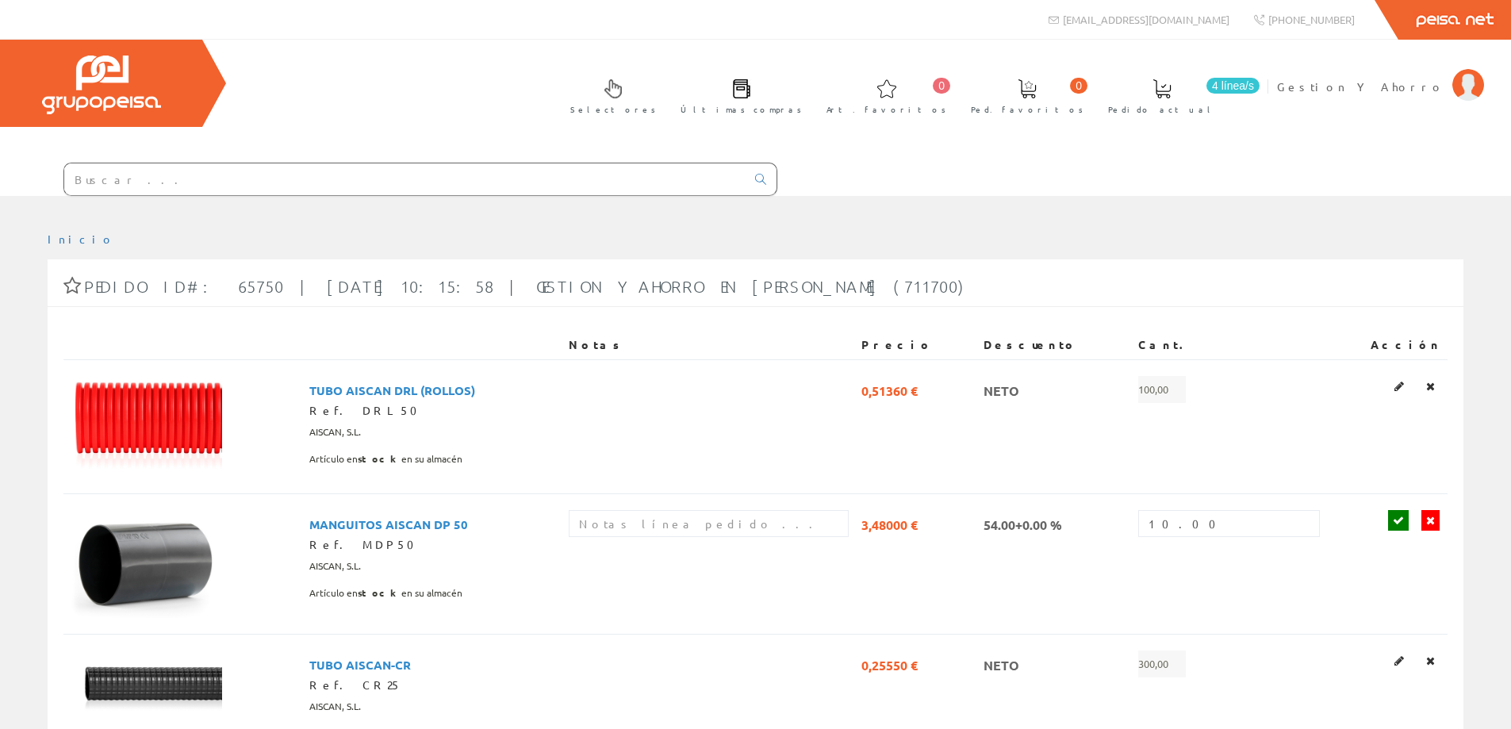
click at [549, 178] on input "text" at bounding box center [404, 179] width 681 height 32
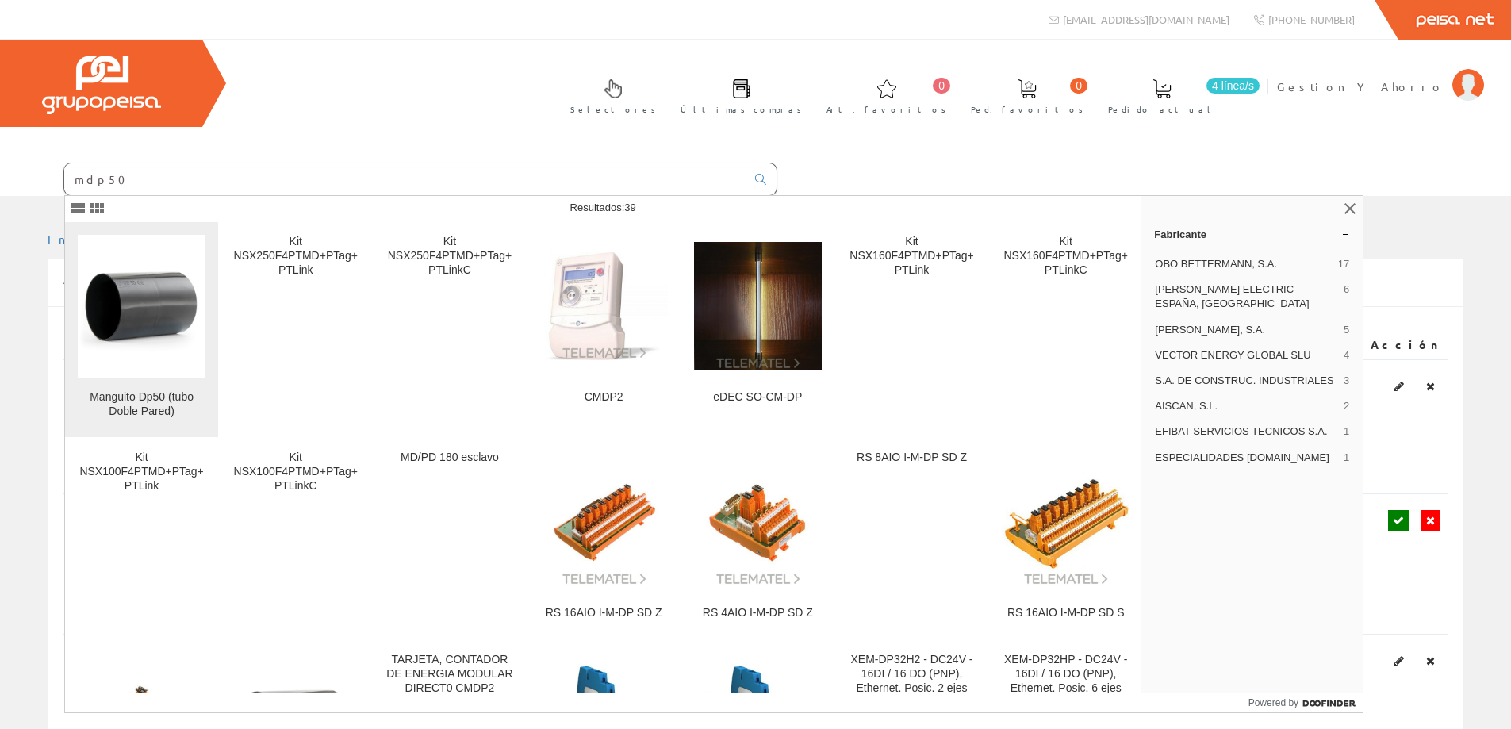
type input "mdp50"
click at [177, 301] on img at bounding box center [142, 306] width 128 height 90
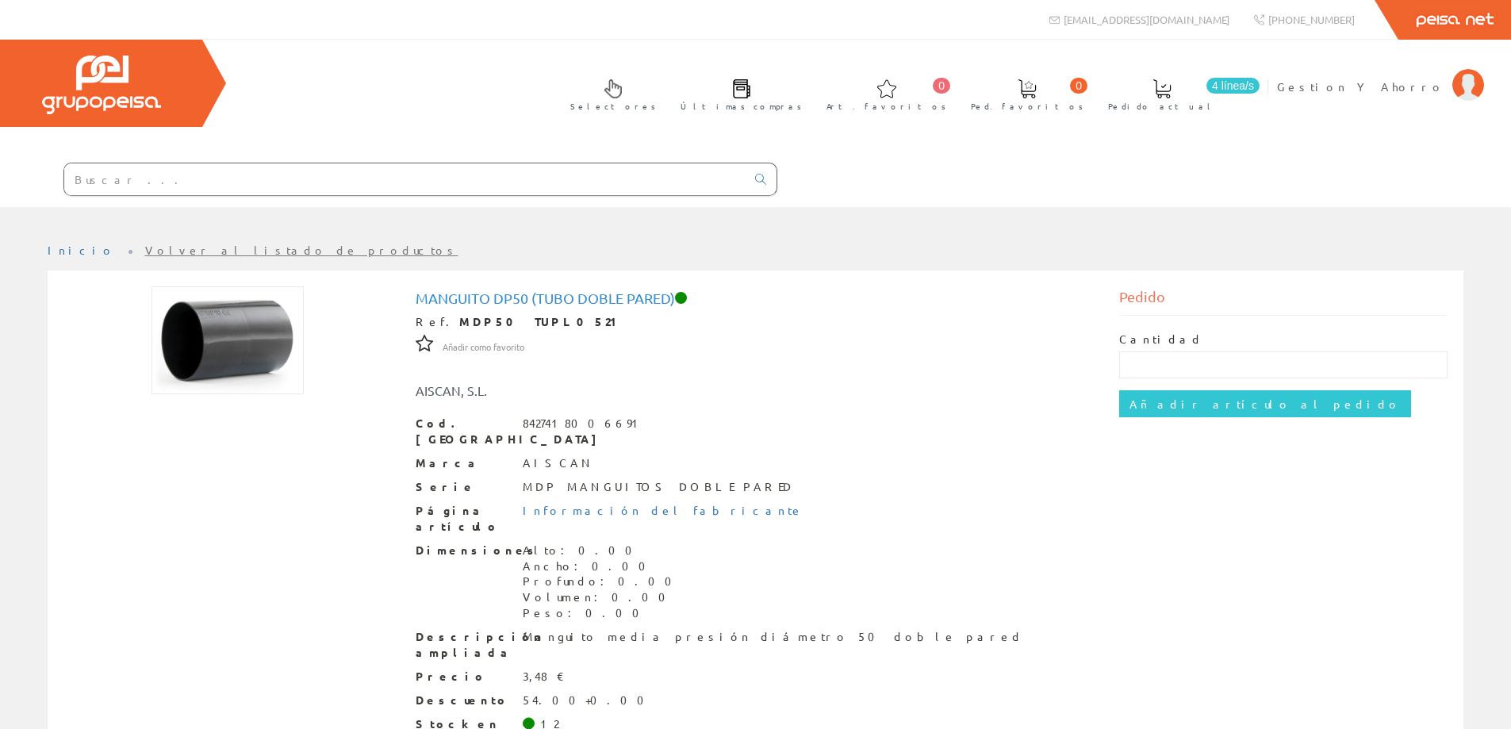
click at [1172, 94] on span at bounding box center [1162, 88] width 19 height 19
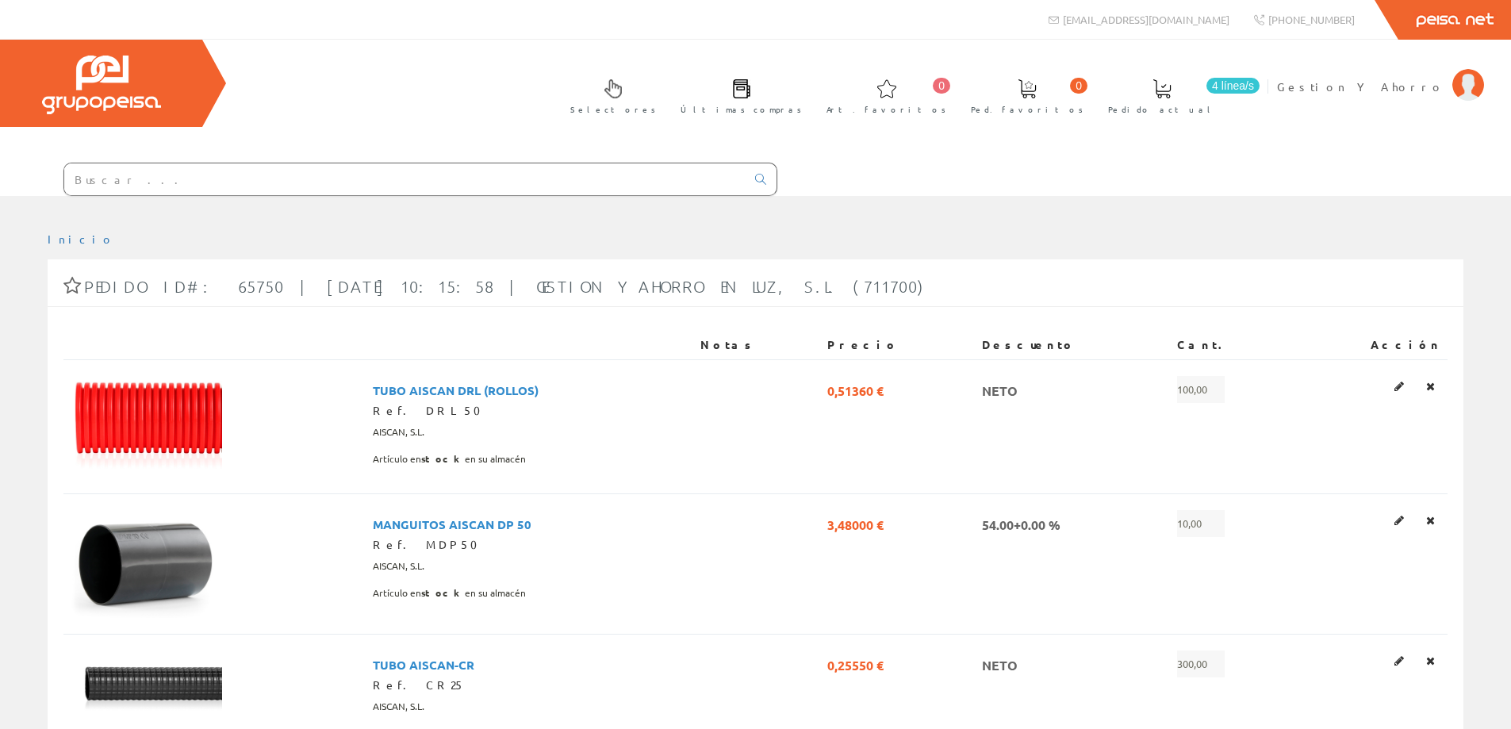
scroll to position [264, 0]
